Goal: Find specific page/section: Find specific page/section

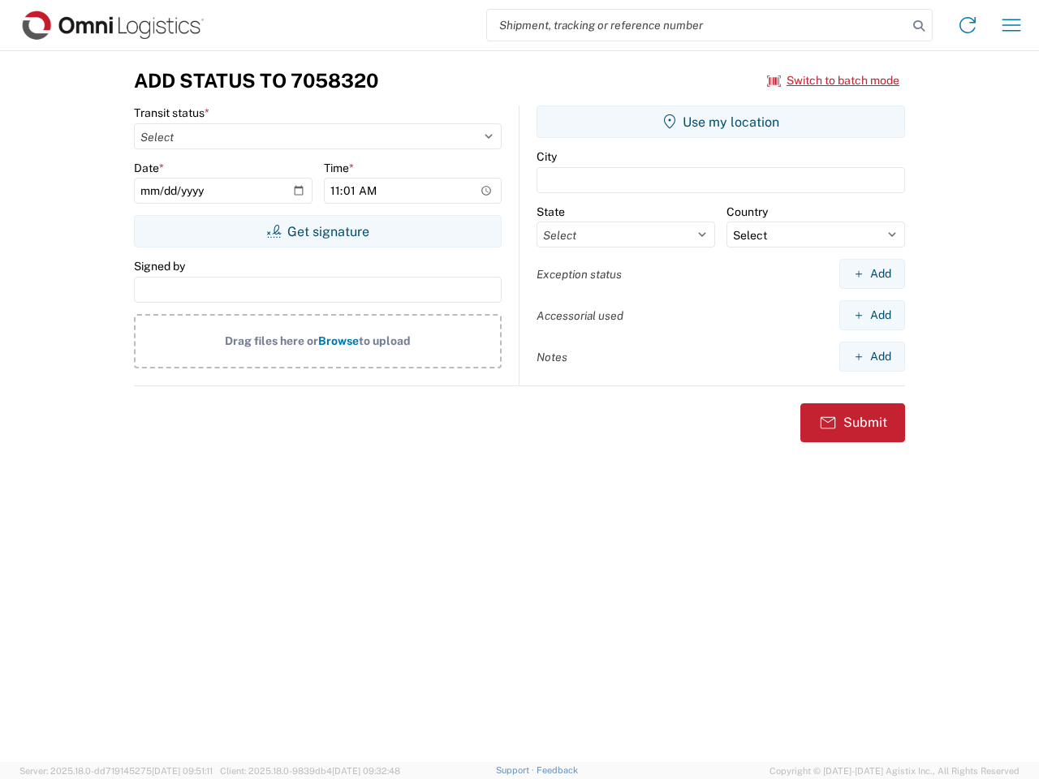
click at [697, 25] on input "search" at bounding box center [697, 25] width 421 height 31
click at [919, 26] on icon at bounding box center [919, 26] width 23 height 23
click at [968, 25] on icon at bounding box center [968, 25] width 26 height 26
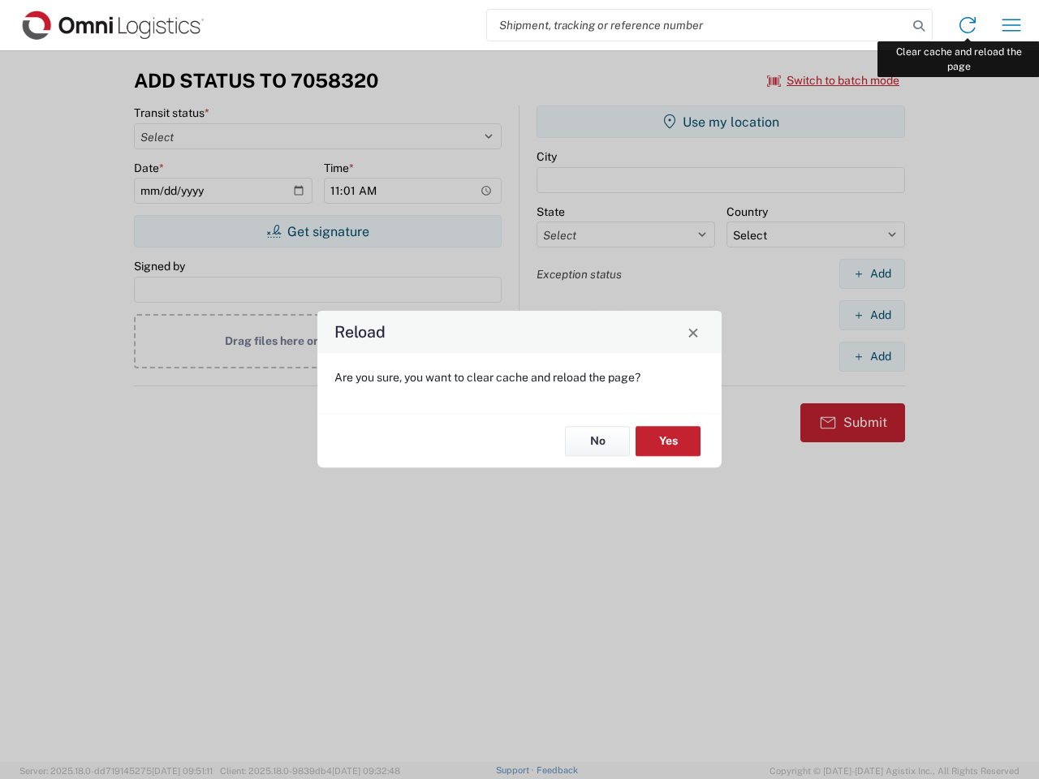
click at [1012, 25] on div "Reload Are you sure, you want to clear cache and reload the page? No Yes" at bounding box center [519, 389] width 1039 height 779
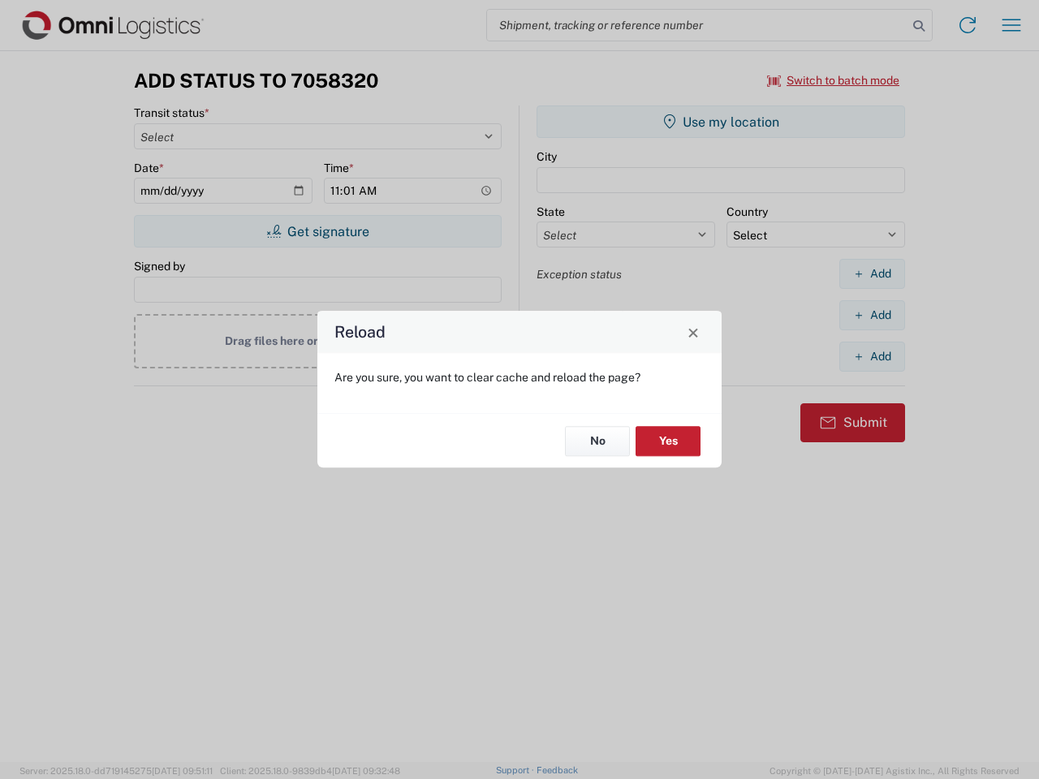
click at [834, 80] on div "Reload Are you sure, you want to clear cache and reload the page? No Yes" at bounding box center [519, 389] width 1039 height 779
click at [317, 231] on div "Reload Are you sure, you want to clear cache and reload the page? No Yes" at bounding box center [519, 389] width 1039 height 779
click at [721, 122] on div "Reload Are you sure, you want to clear cache and reload the page? No Yes" at bounding box center [519, 389] width 1039 height 779
click at [872, 274] on div "Reload Are you sure, you want to clear cache and reload the page? No Yes" at bounding box center [519, 389] width 1039 height 779
click at [872, 315] on div "Reload Are you sure, you want to clear cache and reload the page? No Yes" at bounding box center [519, 389] width 1039 height 779
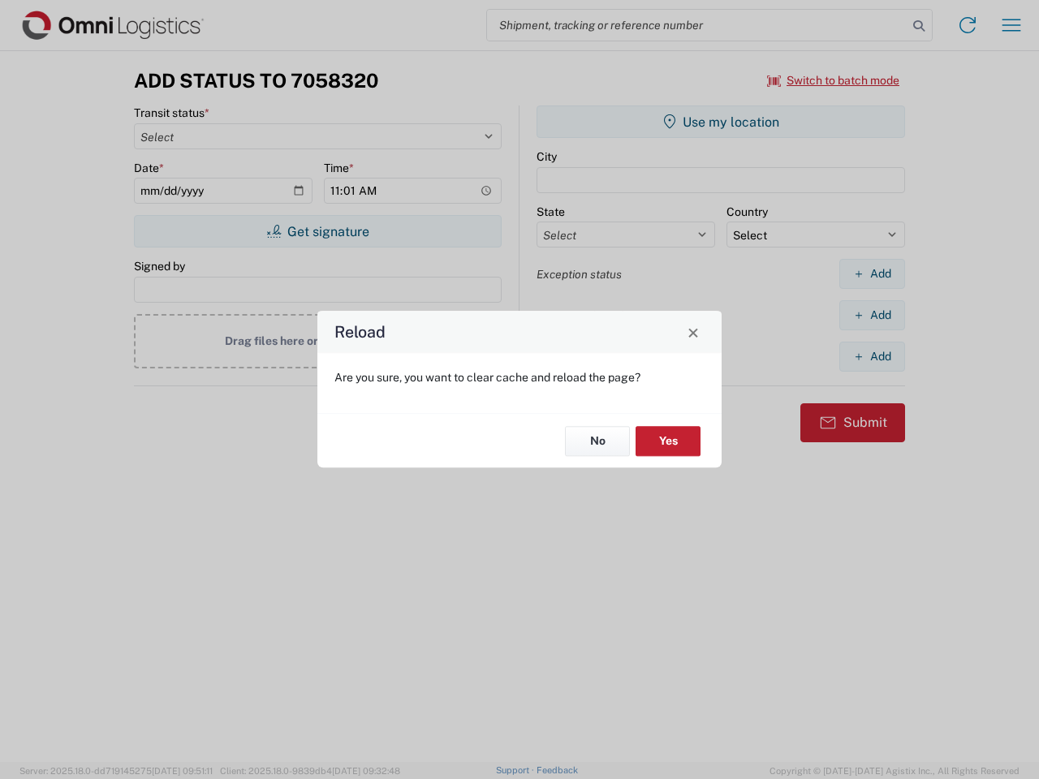
click at [872, 356] on div "Reload Are you sure, you want to clear cache and reload the page? No Yes" at bounding box center [519, 389] width 1039 height 779
